Goal: Information Seeking & Learning: Learn about a topic

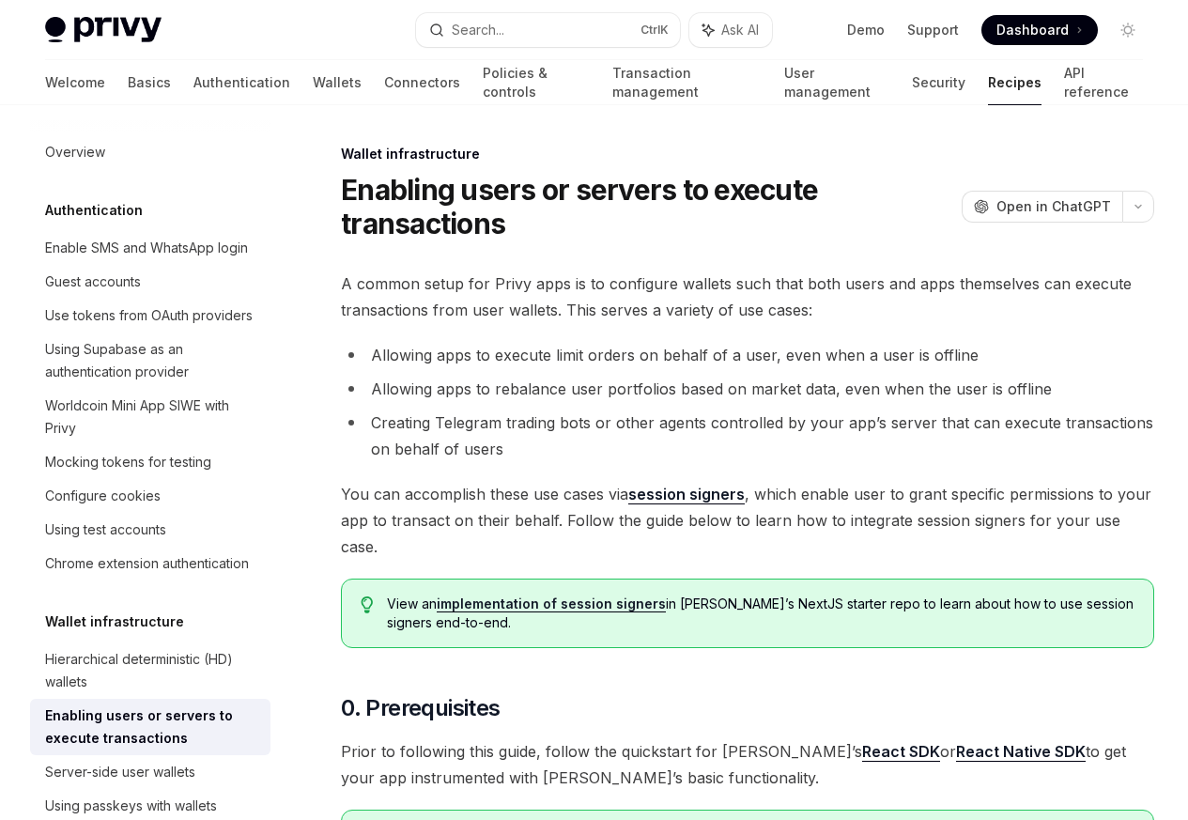
scroll to position [331, 0]
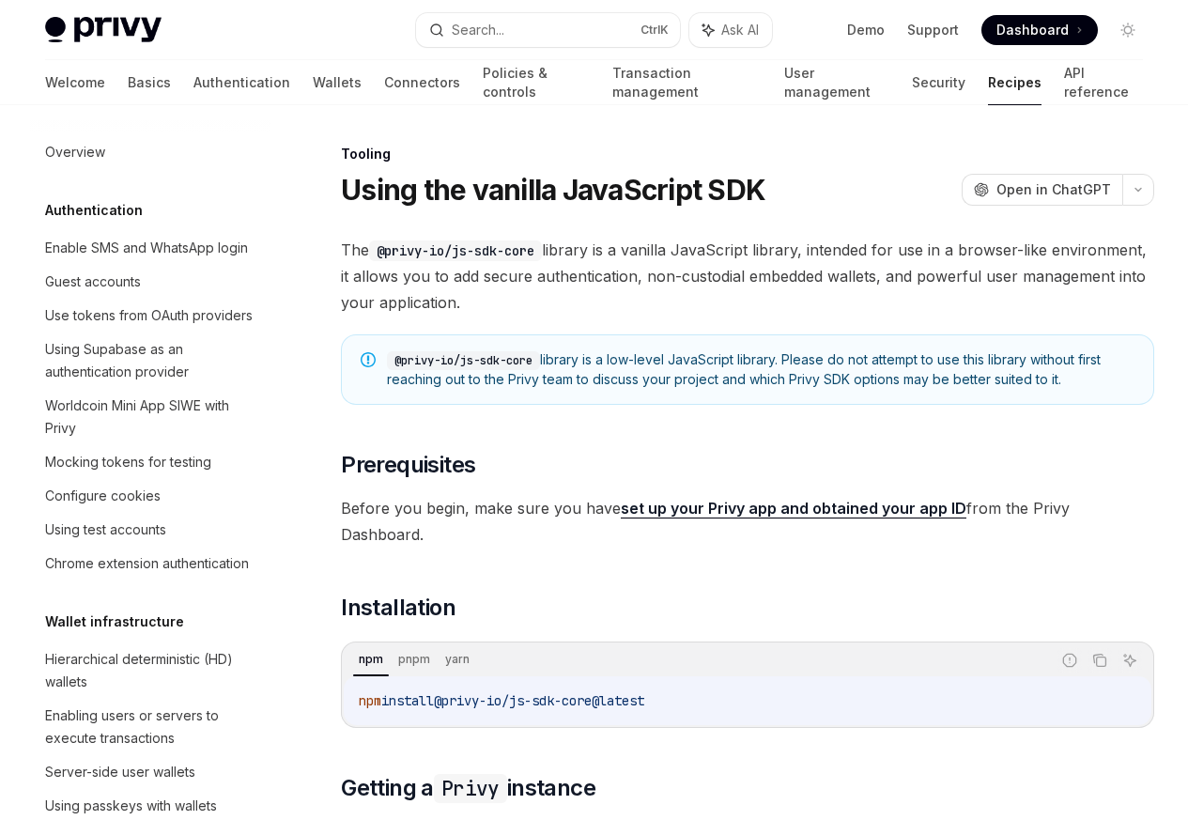
scroll to position [2320, 0]
